Goal: Task Accomplishment & Management: Manage account settings

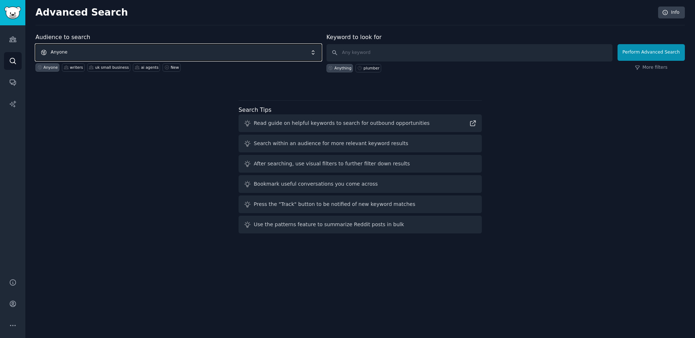
click at [126, 52] on span "Anyone" at bounding box center [178, 52] width 286 height 17
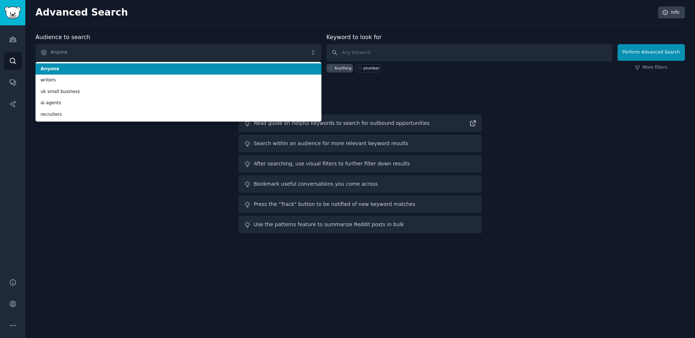
click at [145, 23] on div "Advanced Search Info" at bounding box center [359, 16] width 649 height 19
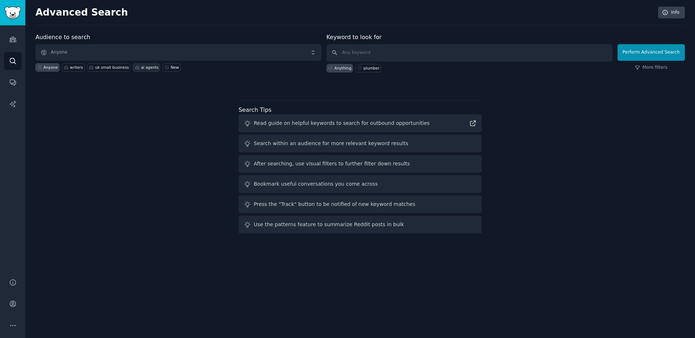
click at [147, 67] on div "ai agents" at bounding box center [150, 67] width 18 height 5
click at [13, 38] on icon "Sidebar" at bounding box center [12, 39] width 7 height 5
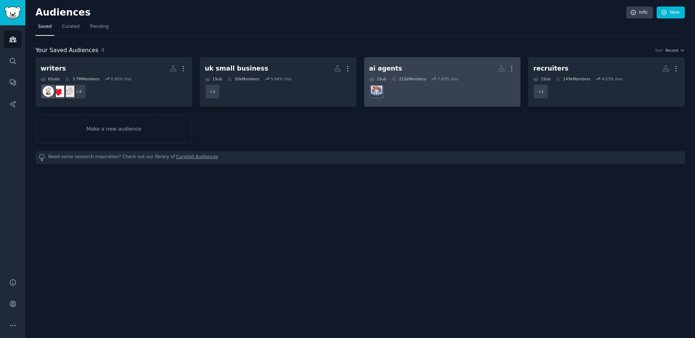
click at [390, 75] on div "ai agents More 1 Sub 212k Members 7.69 % /mo" at bounding box center [442, 81] width 147 height 39
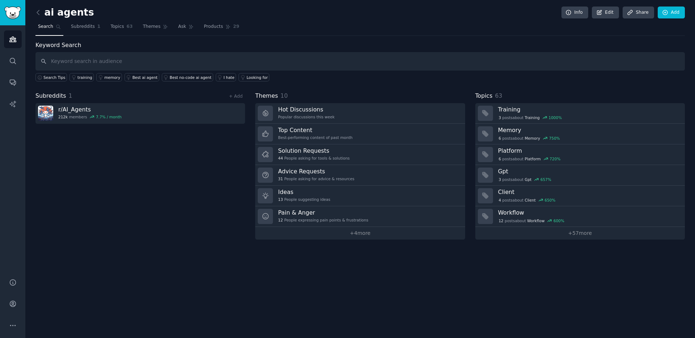
click at [116, 59] on input "text" at bounding box center [359, 61] width 649 height 18
type input "ai development"
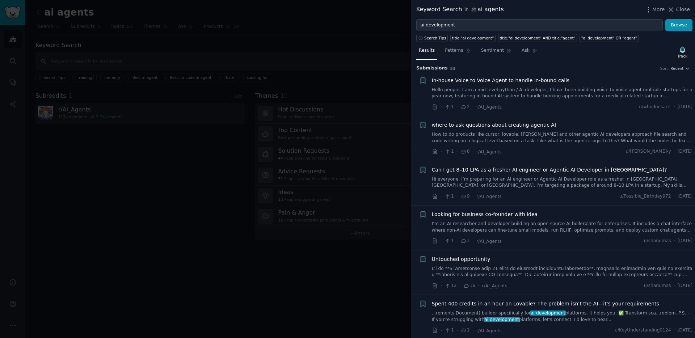
click at [297, 41] on div at bounding box center [347, 169] width 695 height 338
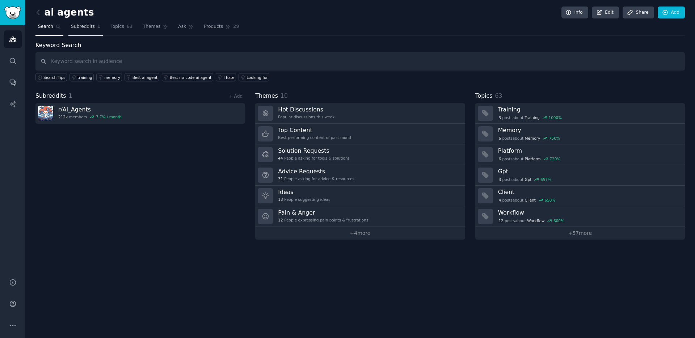
click at [87, 27] on span "Subreddits" at bounding box center [83, 27] width 24 height 7
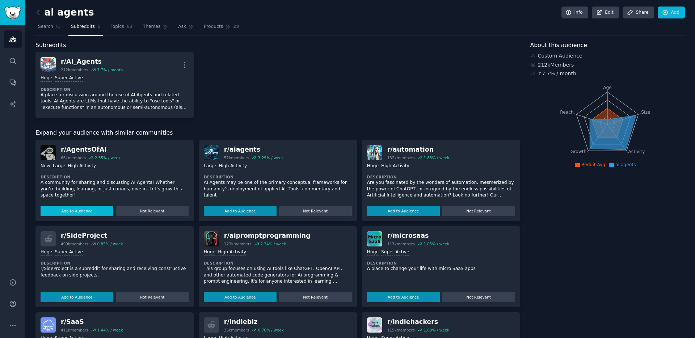
click at [79, 210] on button "Add to Audience" at bounding box center [77, 211] width 73 height 10
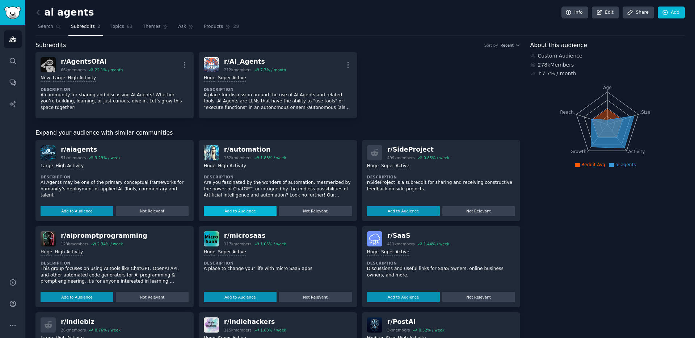
click at [232, 210] on button "Add to Audience" at bounding box center [240, 211] width 73 height 10
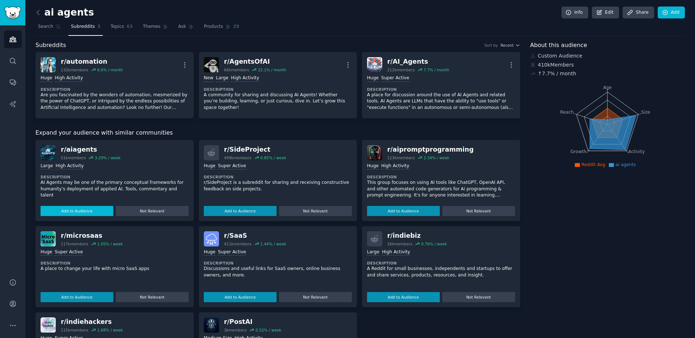
click at [88, 208] on button "Add to Audience" at bounding box center [77, 211] width 73 height 10
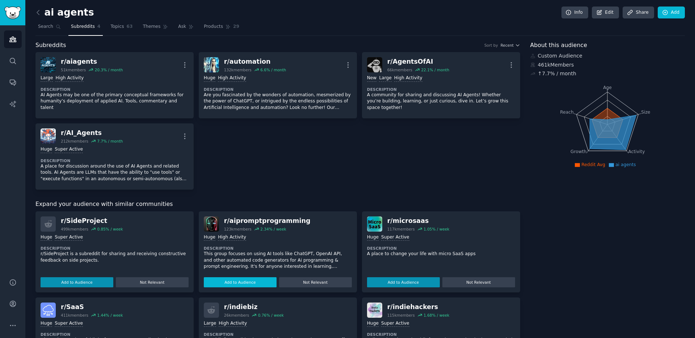
click at [235, 282] on button "Add to Audience" at bounding box center [240, 282] width 73 height 10
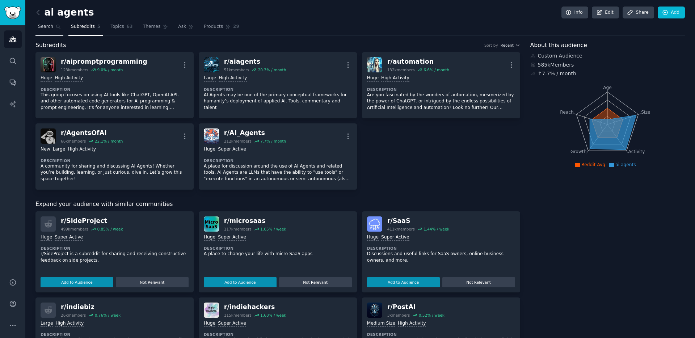
click at [54, 30] on link "Search" at bounding box center [49, 28] width 28 height 15
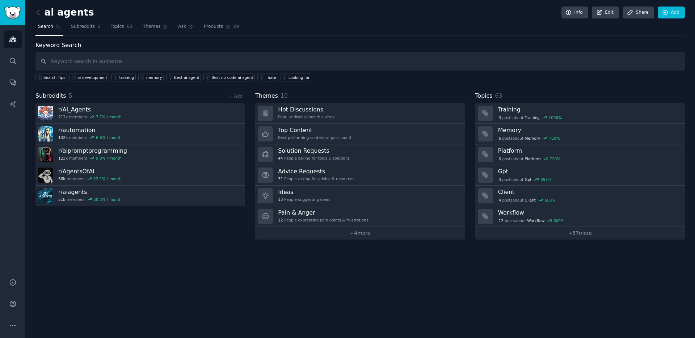
click at [88, 63] on input "text" at bounding box center [359, 61] width 649 height 18
type input "llm"
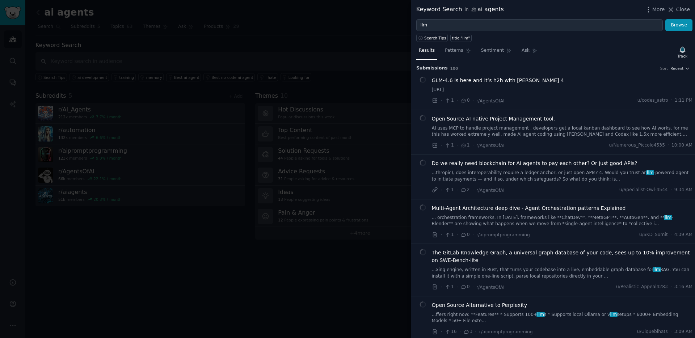
drag, startPoint x: 286, startPoint y: 41, endPoint x: 281, endPoint y: 41, distance: 4.7
click at [286, 41] on div at bounding box center [347, 169] width 695 height 338
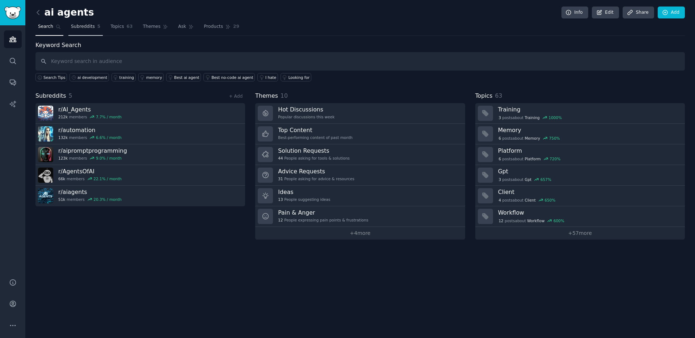
click at [81, 26] on span "Subreddits" at bounding box center [83, 27] width 24 height 7
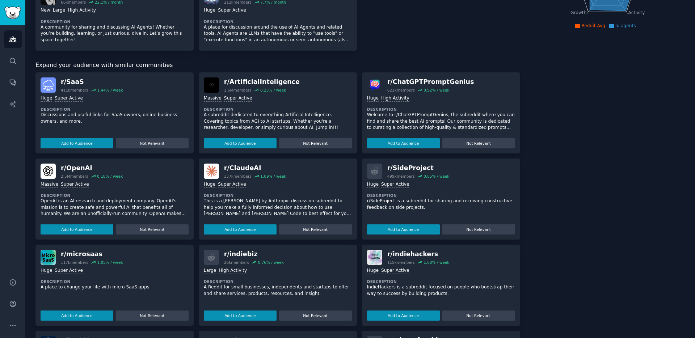
scroll to position [142, 0]
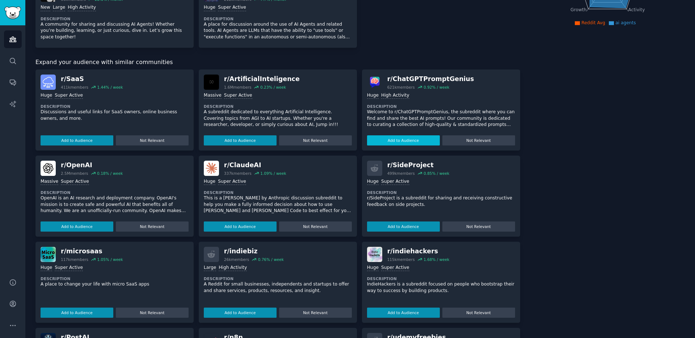
click at [399, 140] on button "Add to Audience" at bounding box center [403, 140] width 73 height 10
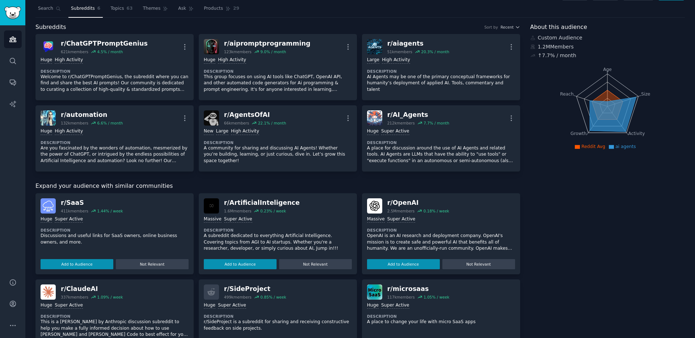
scroll to position [0, 0]
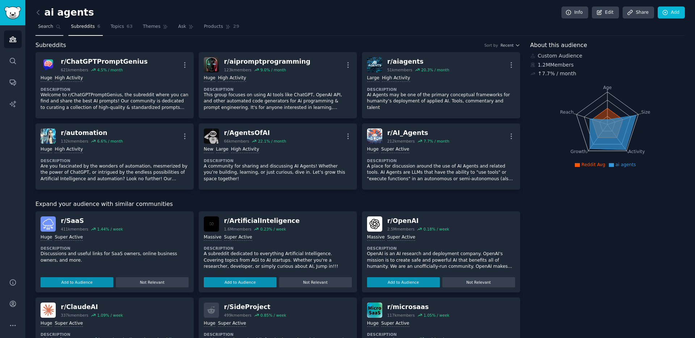
click at [50, 27] on span "Search" at bounding box center [45, 27] width 15 height 7
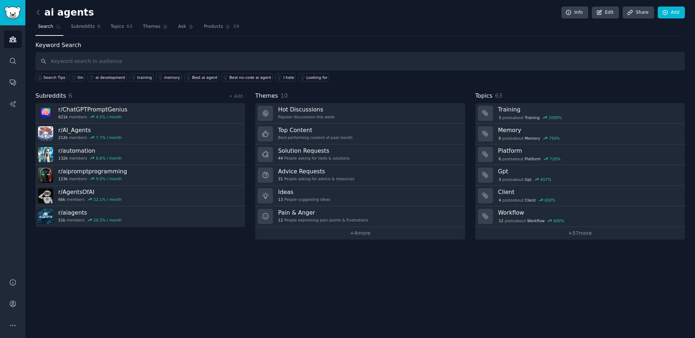
click at [85, 64] on input "text" at bounding box center [359, 61] width 649 height 18
click at [600, 14] on icon at bounding box center [599, 12] width 7 height 7
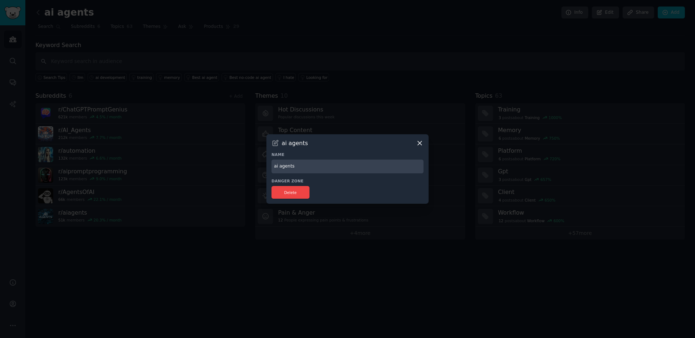
click at [421, 143] on icon at bounding box center [420, 143] width 8 height 8
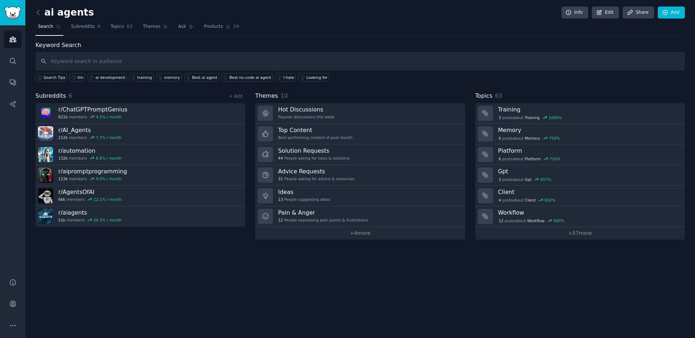
click at [56, 20] on div "ai agents Info Edit Share Add" at bounding box center [359, 14] width 649 height 15
click at [43, 14] on link at bounding box center [39, 13] width 9 height 12
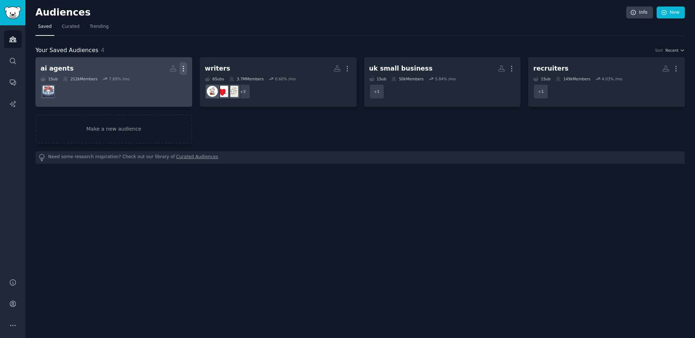
click at [182, 70] on icon "button" at bounding box center [183, 69] width 8 height 8
click at [85, 69] on h2 "ai agents Custom Audience More View Delete" at bounding box center [114, 68] width 147 height 13
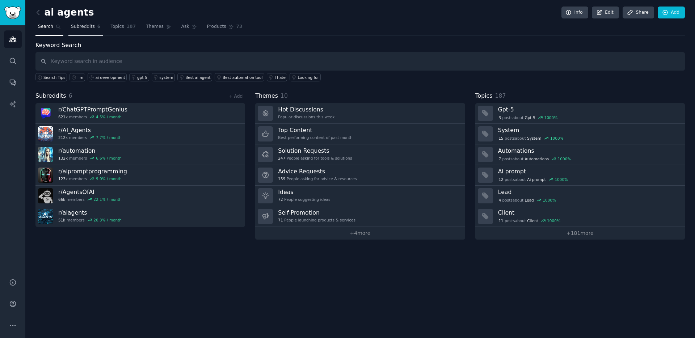
click at [85, 29] on span "Subreddits" at bounding box center [83, 27] width 24 height 7
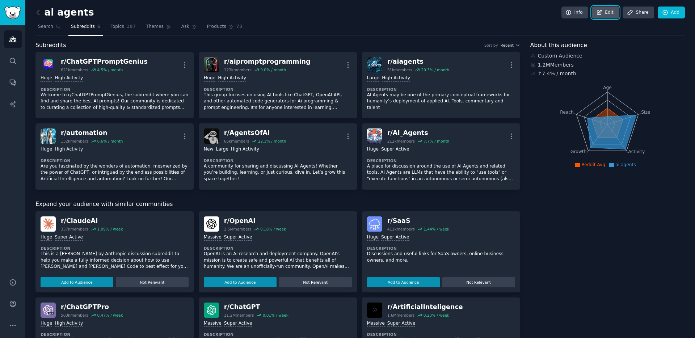
click at [600, 12] on icon at bounding box center [599, 12] width 7 height 7
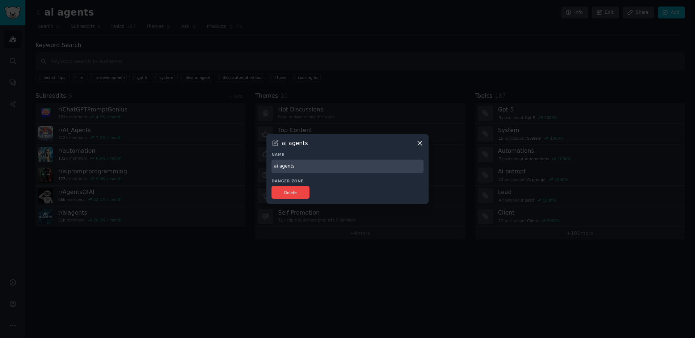
click at [299, 165] on input "ai agents" at bounding box center [347, 167] width 152 height 14
click at [422, 144] on icon at bounding box center [420, 143] width 8 height 8
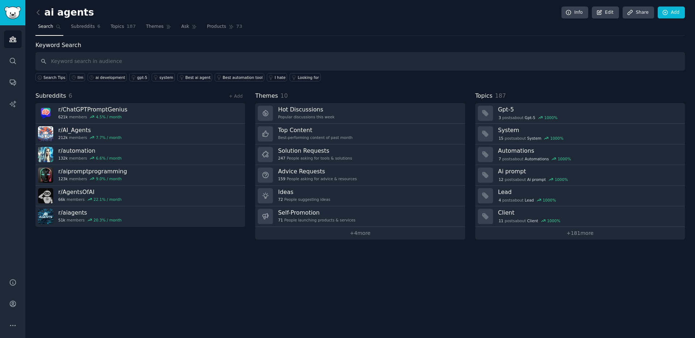
click at [243, 41] on div "Keyword Search Search Tips llm ai development gpt-5 system Best ai agent Best a…" at bounding box center [359, 61] width 649 height 41
click at [81, 27] on span "Subreddits" at bounding box center [83, 27] width 24 height 7
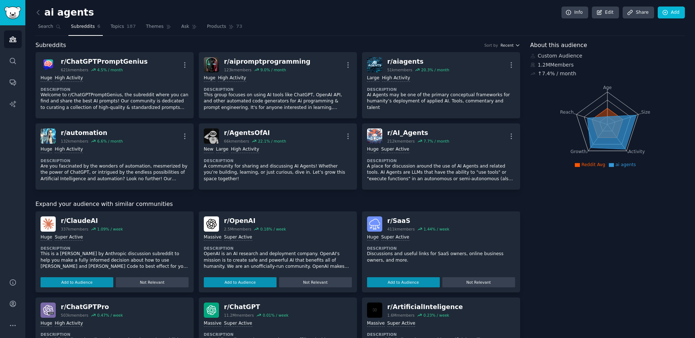
click at [511, 43] on span "Recent" at bounding box center [506, 45] width 13 height 5
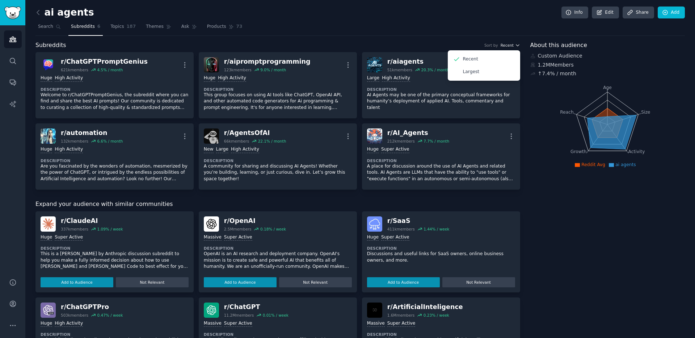
click at [511, 43] on span "Recent" at bounding box center [506, 45] width 13 height 5
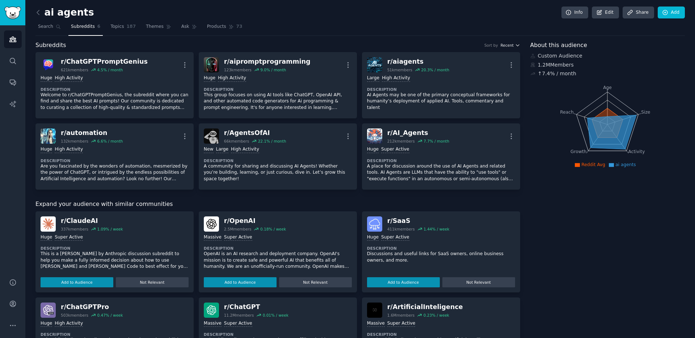
click at [511, 43] on span "Recent" at bounding box center [506, 45] width 13 height 5
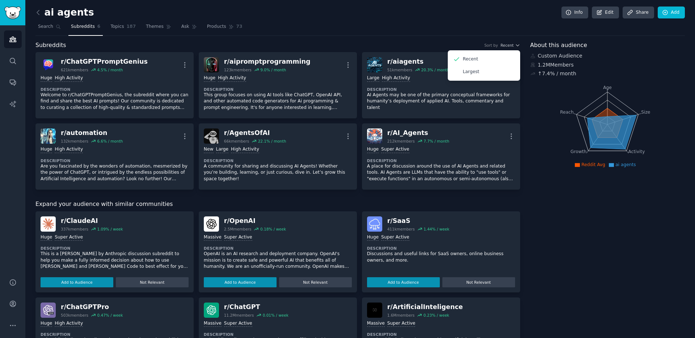
click at [342, 33] on nav "Search Subreddits 6 Topics 187 Themes Ask Products 73" at bounding box center [359, 28] width 649 height 15
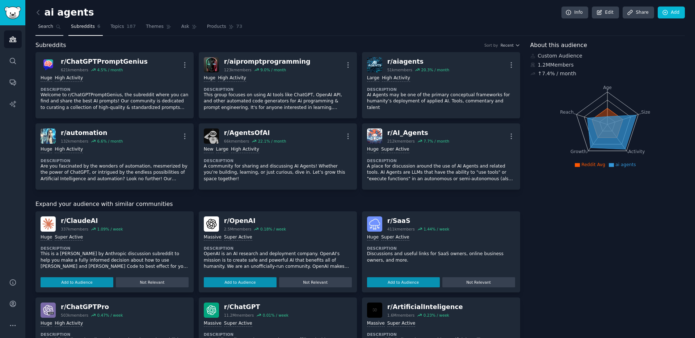
click at [48, 29] on span "Search" at bounding box center [45, 27] width 15 height 7
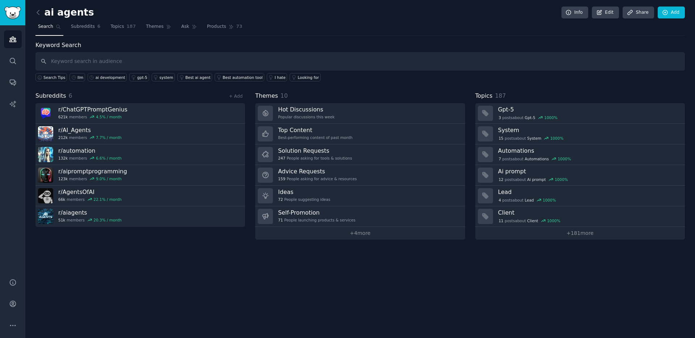
click at [114, 62] on input "text" at bounding box center [359, 61] width 649 height 18
type input "csv vs"
